Goal: Find specific page/section: Find specific page/section

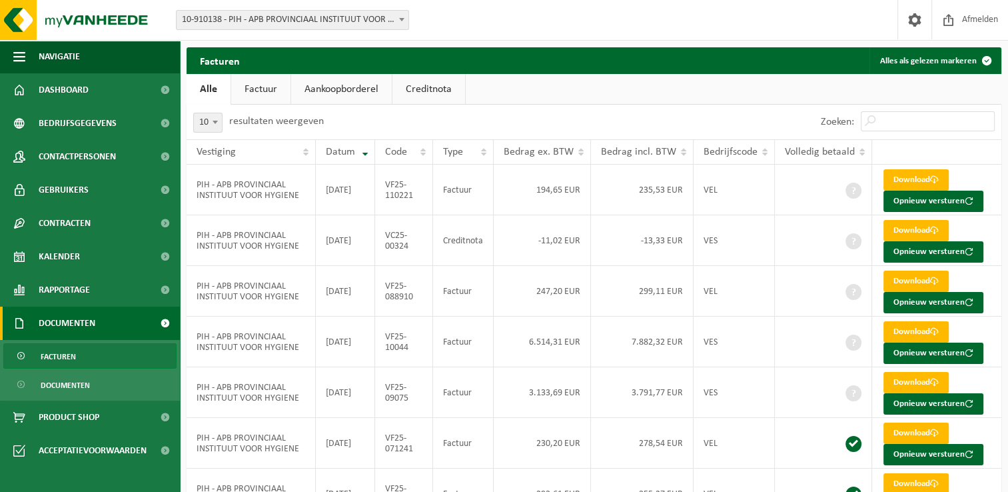
click at [650, 103] on ul "Alle Factuur Aankoopborderel Creditnota" at bounding box center [594, 89] width 815 height 31
click at [98, 89] on link "Dashboard" at bounding box center [90, 89] width 180 height 33
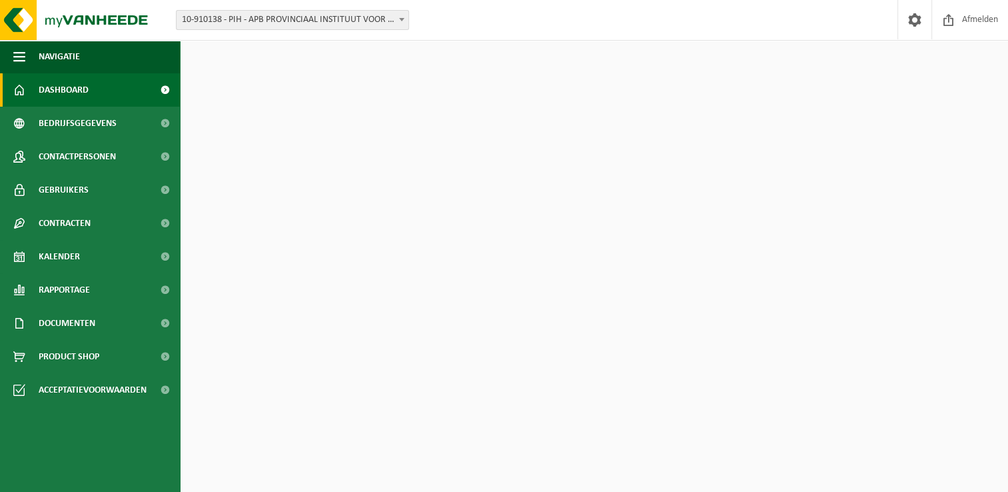
click at [264, 349] on div "Download nu de Vanheede+ app! Verberg Certificaten & attesten Bekijk uw certifi…" at bounding box center [594, 278] width 822 height 474
